Goal: Navigation & Orientation: Find specific page/section

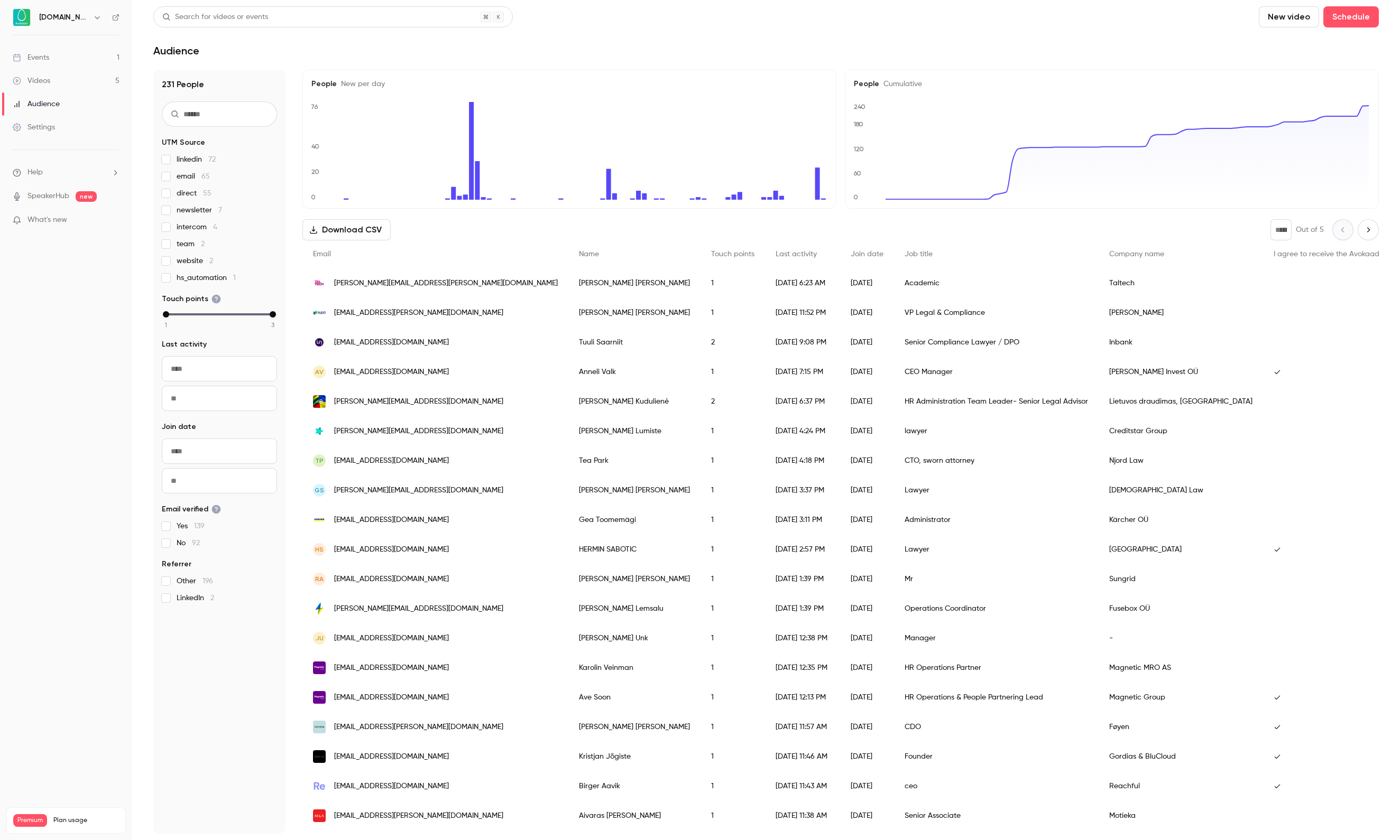
click at [66, 60] on link "Events 1" at bounding box center [66, 57] width 132 height 23
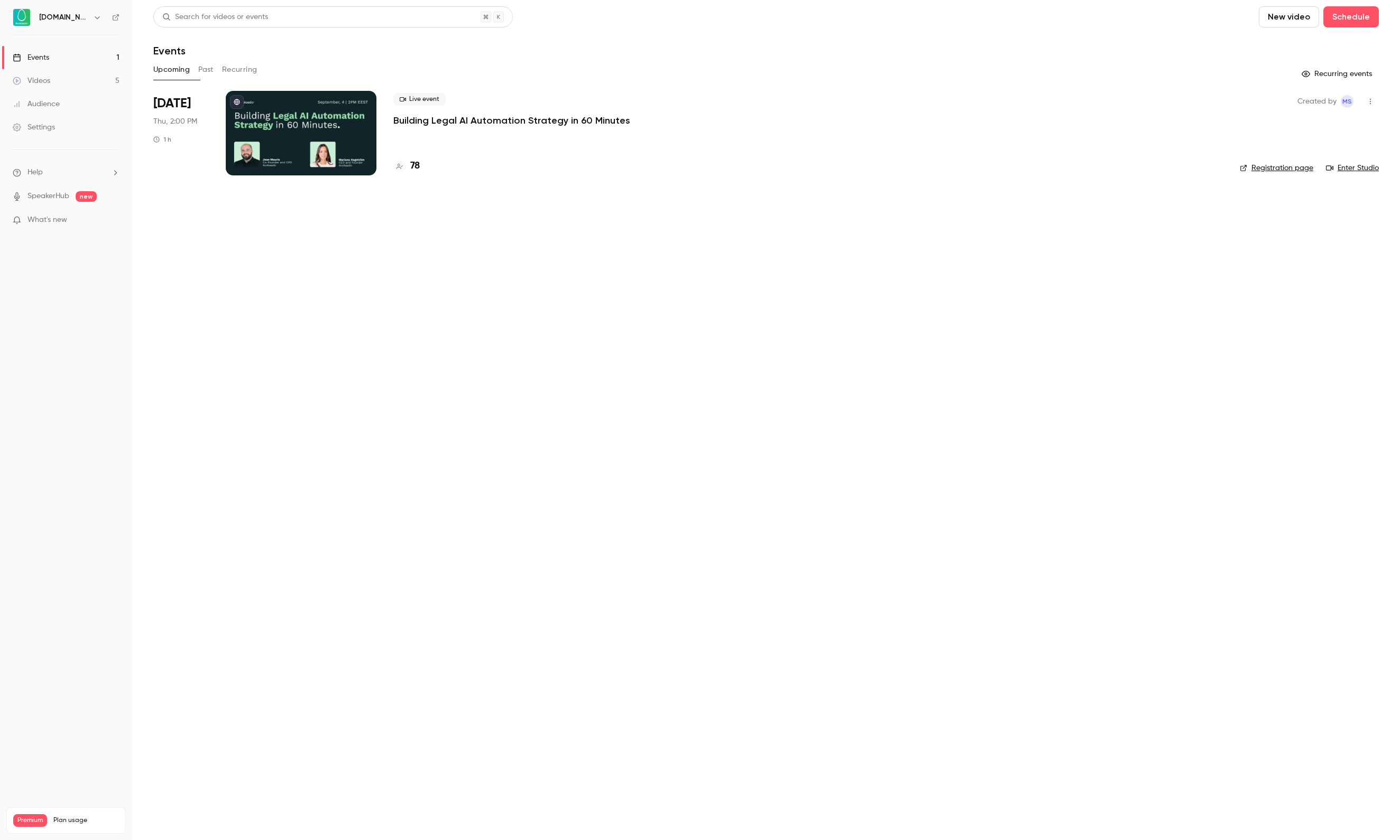
click at [325, 116] on div at bounding box center [301, 133] width 151 height 85
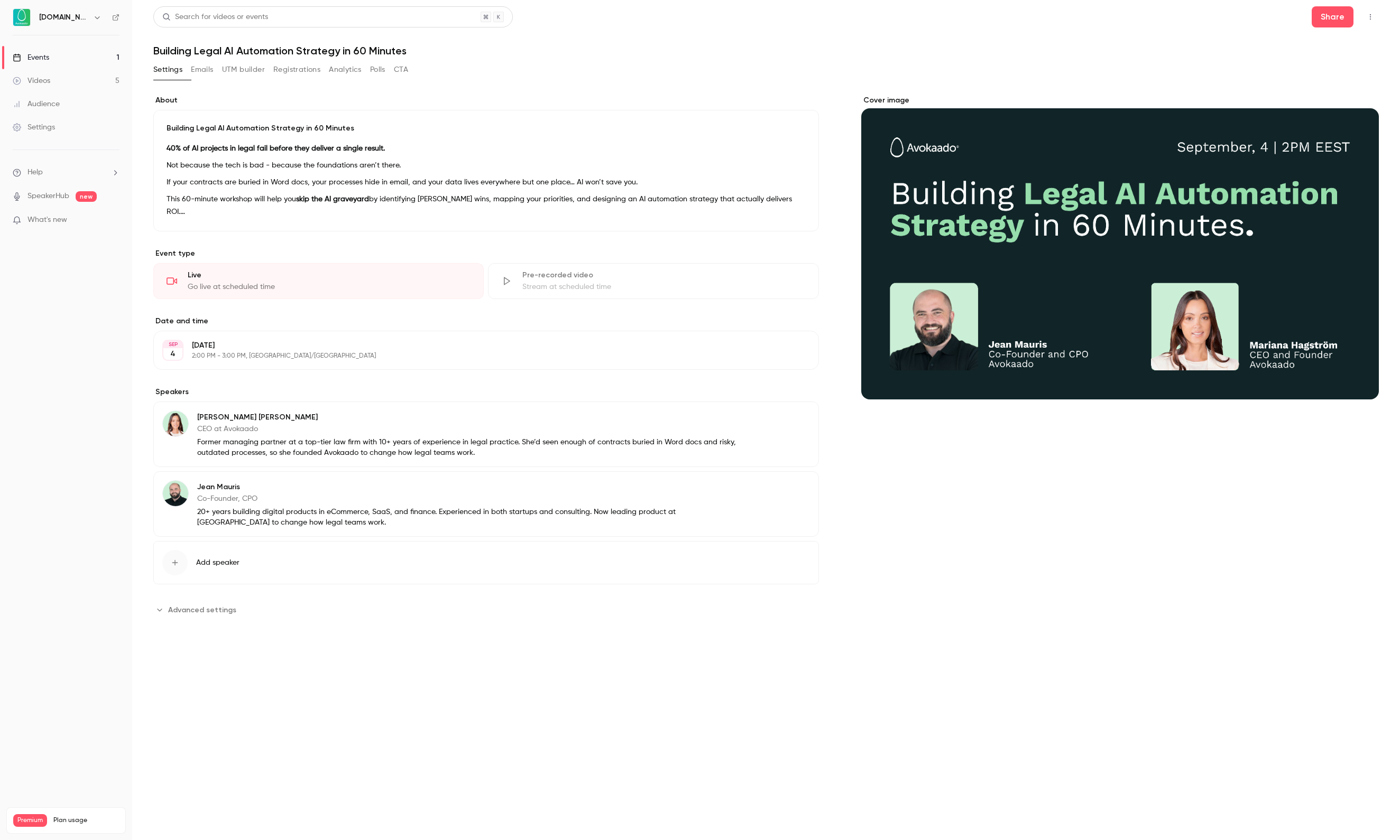
click at [265, 70] on button "UTM builder" at bounding box center [243, 70] width 43 height 17
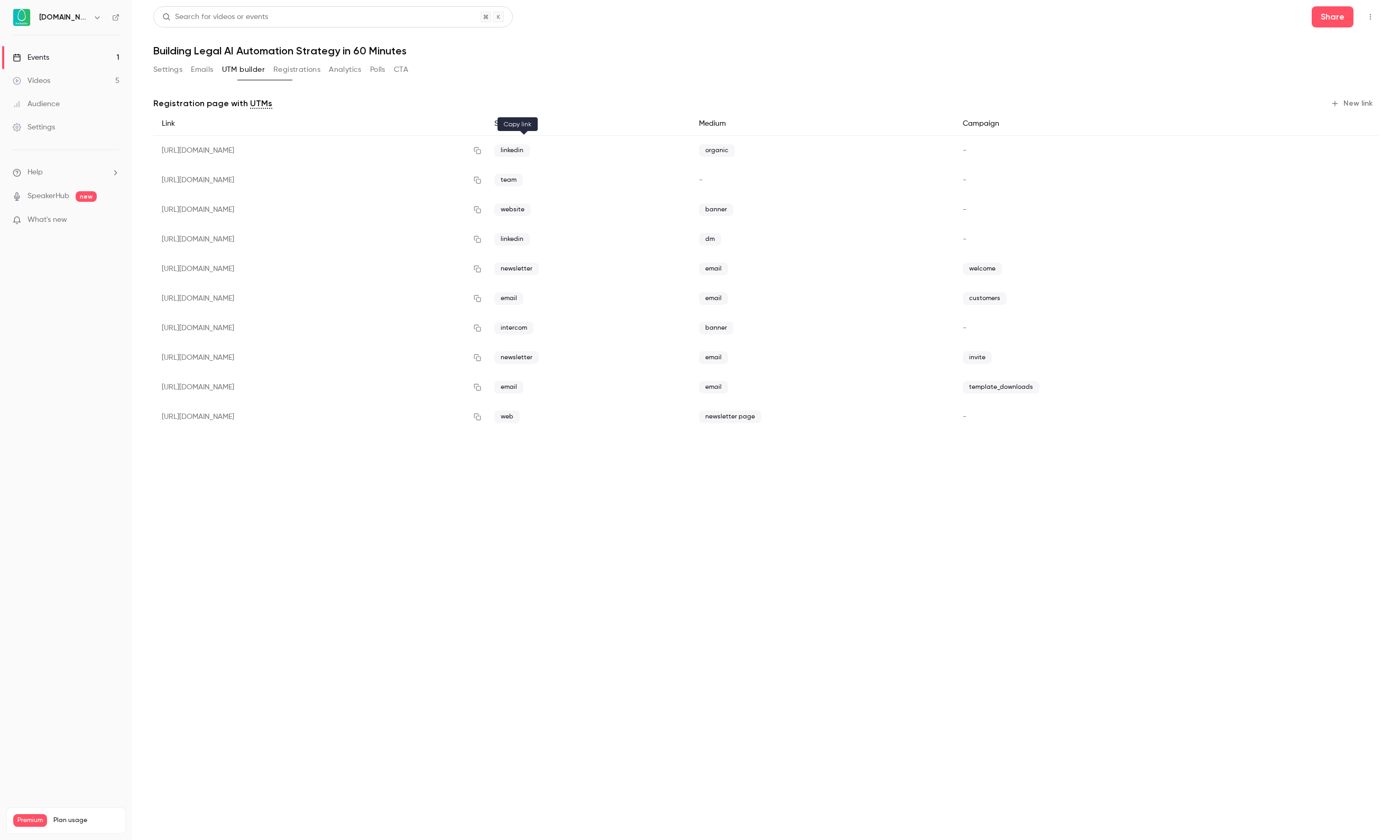
click at [482, 150] on icon "button" at bounding box center [477, 150] width 9 height 7
